Goal: Information Seeking & Learning: Learn about a topic

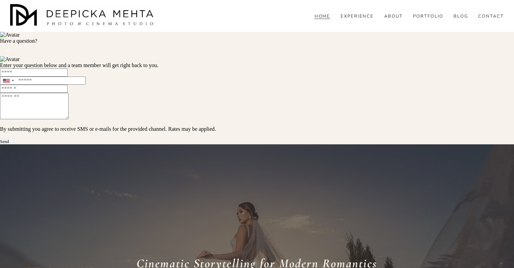
click at [392, 19] on link "ABOUT" at bounding box center [394, 16] width 19 height 6
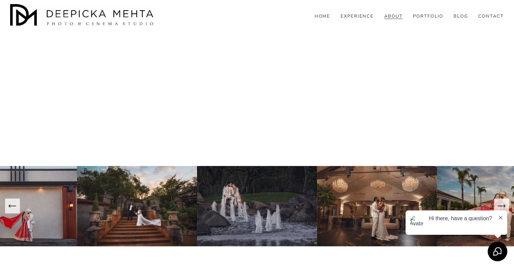
scroll to position [2308, 0]
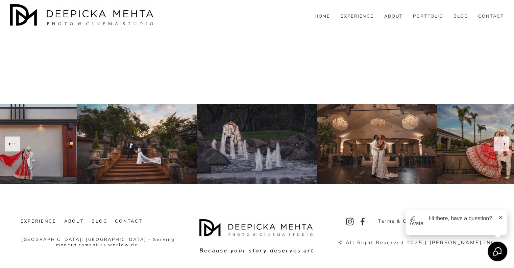
click at [503, 142] on icon "Next Slide" at bounding box center [501, 143] width 9 height 9
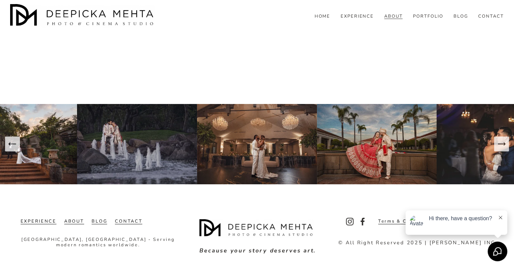
click at [503, 143] on icon "Next Slide" at bounding box center [501, 143] width 9 height 9
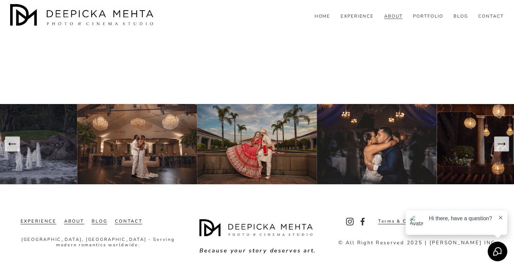
click at [248, 157] on img at bounding box center [258, 144] width 120 height 80
click at [259, 147] on img at bounding box center [258, 144] width 120 height 80
click at [426, 19] on link "PORTFOLIO" at bounding box center [428, 16] width 30 height 6
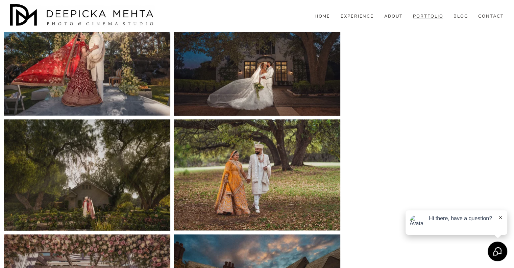
scroll to position [821, 0]
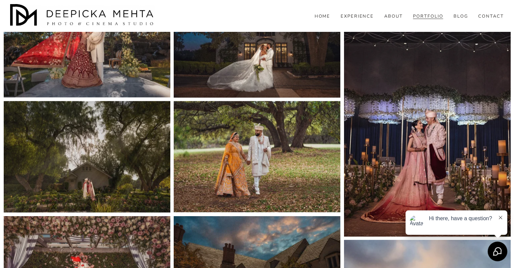
click at [117, 180] on img at bounding box center [87, 156] width 167 height 111
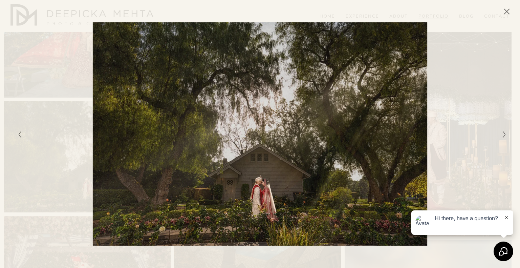
click at [469, 134] on div "Gallery" at bounding box center [382, 133] width 244 height 223
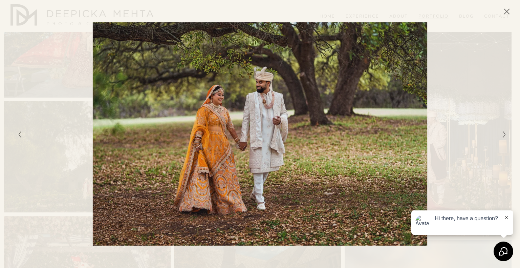
click at [504, 14] on icon "Close" at bounding box center [506, 11] width 7 height 7
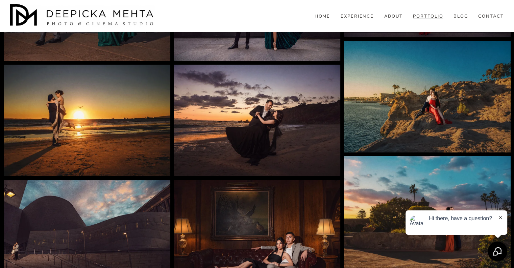
scroll to position [2231, 0]
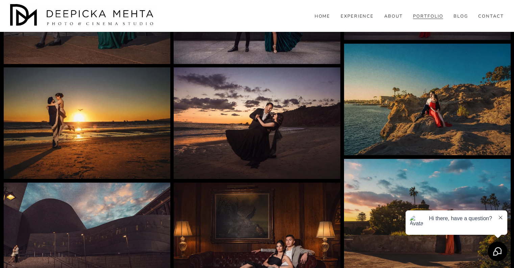
click at [438, 113] on img at bounding box center [427, 99] width 167 height 111
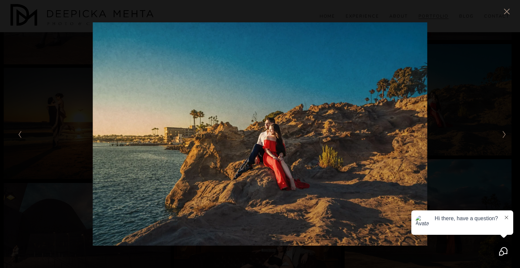
click at [505, 10] on icon "Close" at bounding box center [506, 11] width 5 height 5
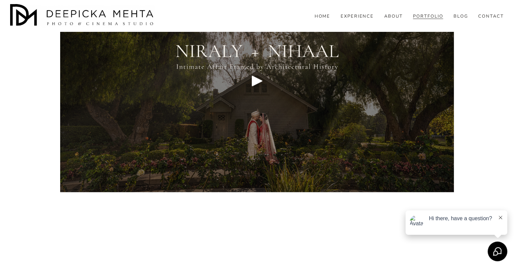
scroll to position [3718, 0]
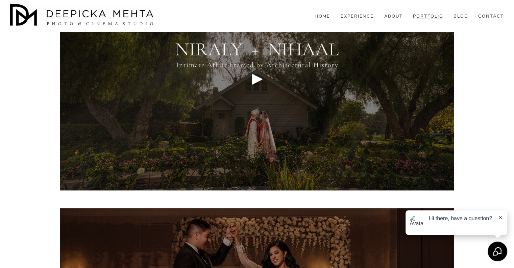
click at [252, 84] on div "Play" at bounding box center [257, 79] width 16 height 16
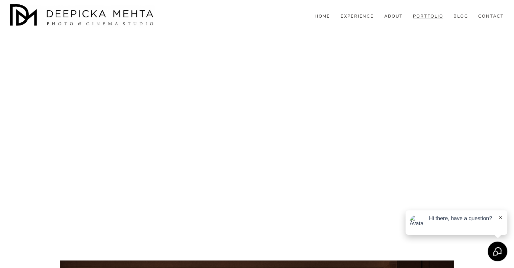
scroll to position [3666, 0]
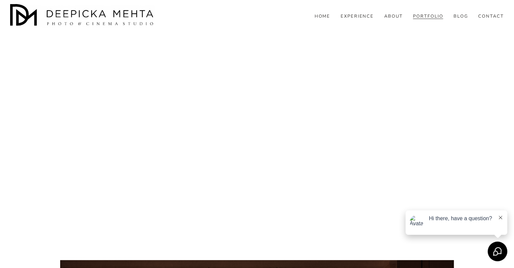
click at [0, 0] on span "WEDDINGS" at bounding box center [0, 0] width 0 height 0
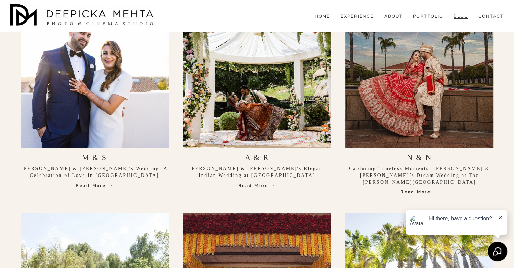
scroll to position [2469, 0]
